Goal: Find specific page/section: Find specific page/section

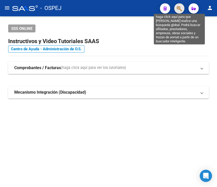
click at [180, 7] on icon "button" at bounding box center [179, 9] width 5 height 6
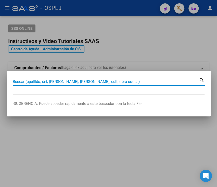
click at [136, 80] on input "Buscar (apellido, dni, [PERSON_NAME], [PERSON_NAME], cuit, obra social)" at bounding box center [106, 81] width 186 height 5
paste input "20404851404"
type input "20404851404"
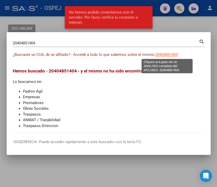
click at [169, 52] on span "20404851404" at bounding box center [166, 54] width 22 height 5
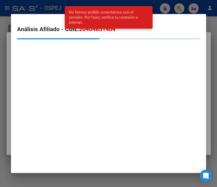
click at [150, 7] on snack-bar-container "No hemos podido conectarnos con el servidor. Por favor, verifica tu conexión a …" at bounding box center [109, 17] width 88 height 22
click at [162, 6] on div at bounding box center [108, 93] width 217 height 187
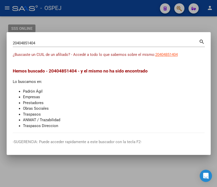
click at [78, 25] on div at bounding box center [108, 93] width 217 height 187
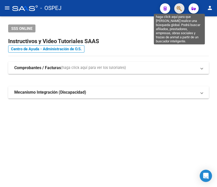
click at [179, 11] on icon "button" at bounding box center [179, 9] width 5 height 6
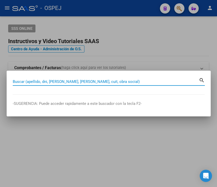
paste input "20404851404"
type input "20404851404"
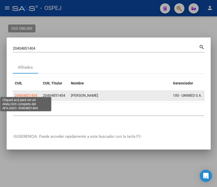
click at [35, 93] on span "20404851404" at bounding box center [26, 95] width 22 height 4
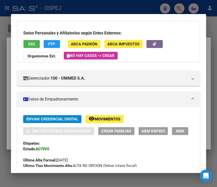
scroll to position [29, 0]
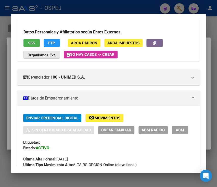
click at [42, 53] on strong "Organismos Ext." at bounding box center [42, 55] width 28 height 5
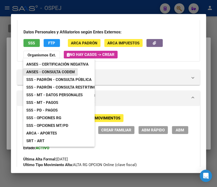
click at [53, 71] on span "ANSES - Consulta CODEM" at bounding box center [50, 72] width 48 height 5
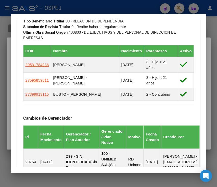
scroll to position [328, 0]
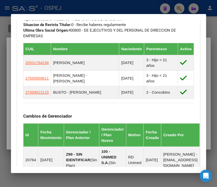
click at [159, 7] on div at bounding box center [108, 93] width 217 height 187
